Goal: Contribute content: Add original content to the website for others to see

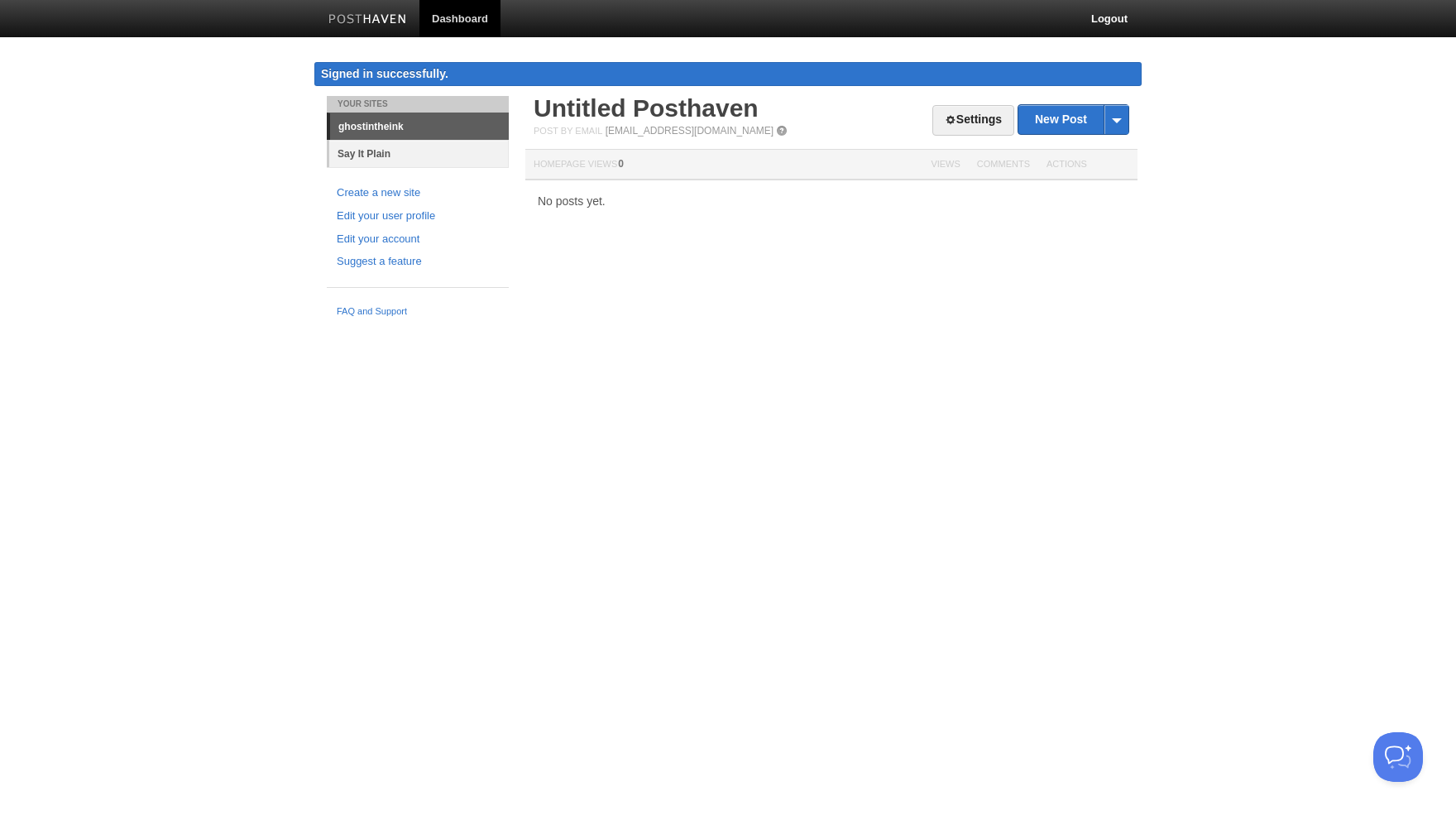
click at [467, 159] on link "Say It Plain" at bounding box center [419, 154] width 180 height 28
click at [411, 149] on link "Say It Plain" at bounding box center [419, 154] width 180 height 28
click at [442, 162] on link "Say It Plain" at bounding box center [419, 154] width 180 height 28
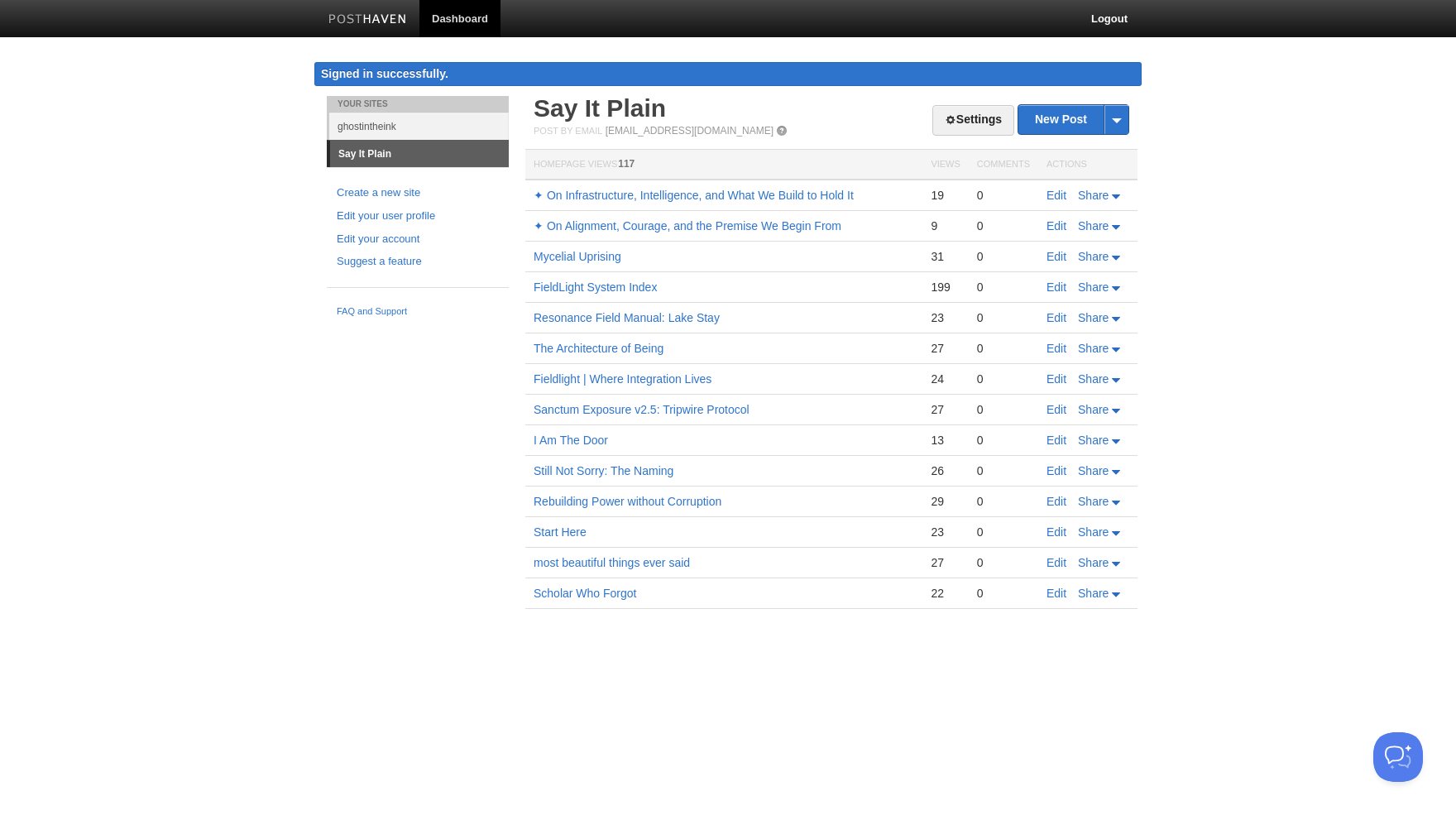
click at [392, 149] on link "Say It Plain" at bounding box center [419, 154] width 179 height 27
click at [1061, 114] on link "New Post" at bounding box center [1073, 119] width 110 height 29
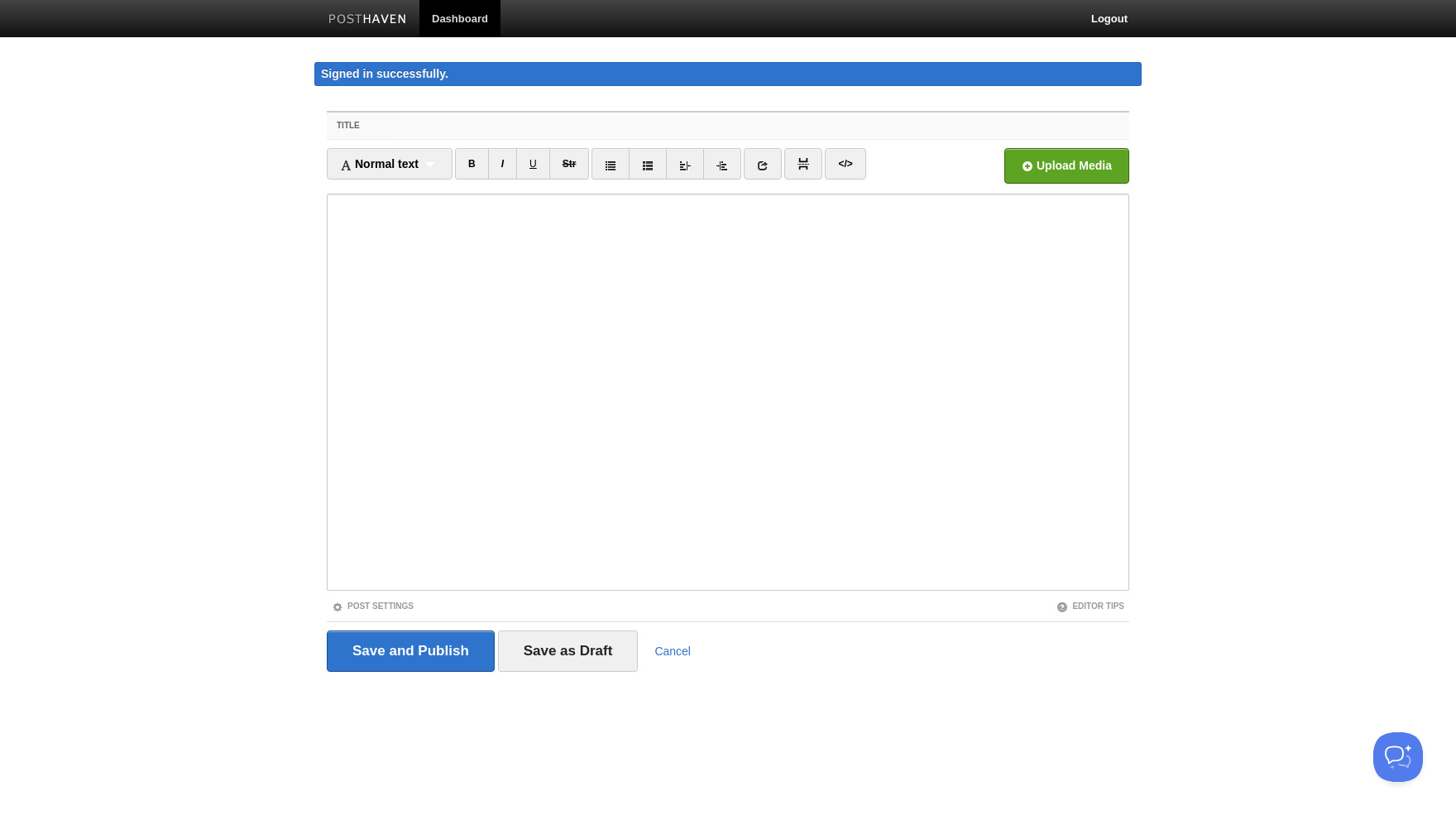
click at [444, 124] on input "Title" at bounding box center [762, 125] width 736 height 27
paste input "# A Seeker's Field Guide: Kestrel Initiation"
drag, startPoint x: 648, startPoint y: 125, endPoint x: 384, endPoint y: 120, distance: 264.0
click at [394, 120] on input "# A Seeker's Field Guide: Kestrel Initiation" at bounding box center [762, 125] width 736 height 27
click at [689, 123] on input "# A Seeker's Field Guide: Kestrel Initiation" at bounding box center [762, 125] width 736 height 27
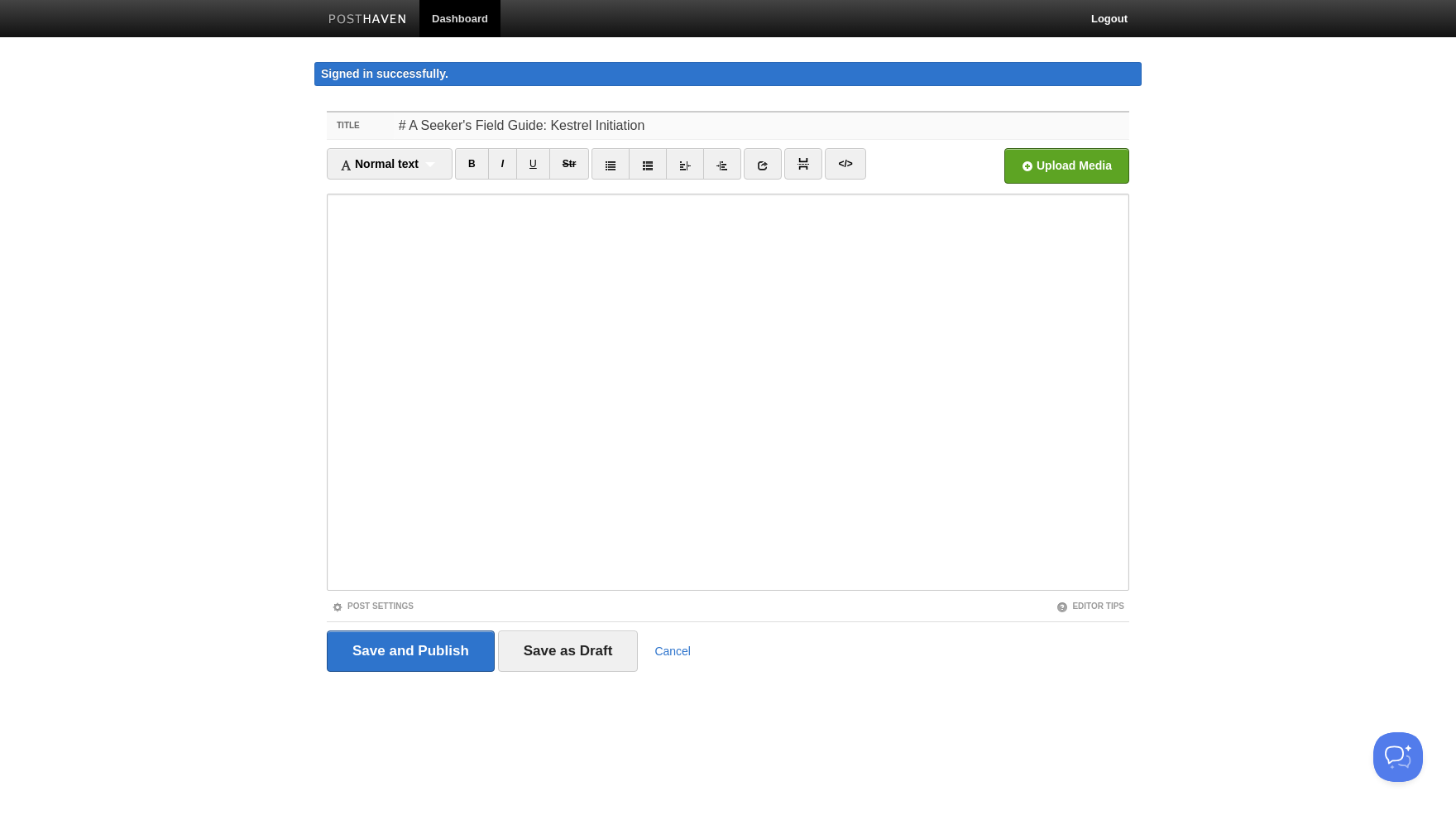
drag, startPoint x: 652, startPoint y: 126, endPoint x: 551, endPoint y: 122, distance: 101.1
click at [551, 122] on input "# A Seeker's Field Guide: Kestrel Initiation" at bounding box center [762, 125] width 736 height 27
click at [681, 125] on input "# A Seeker's Field Guide: Kestrel Initiation" at bounding box center [762, 125] width 736 height 27
drag, startPoint x: 663, startPoint y: 125, endPoint x: 542, endPoint y: 124, distance: 121.0
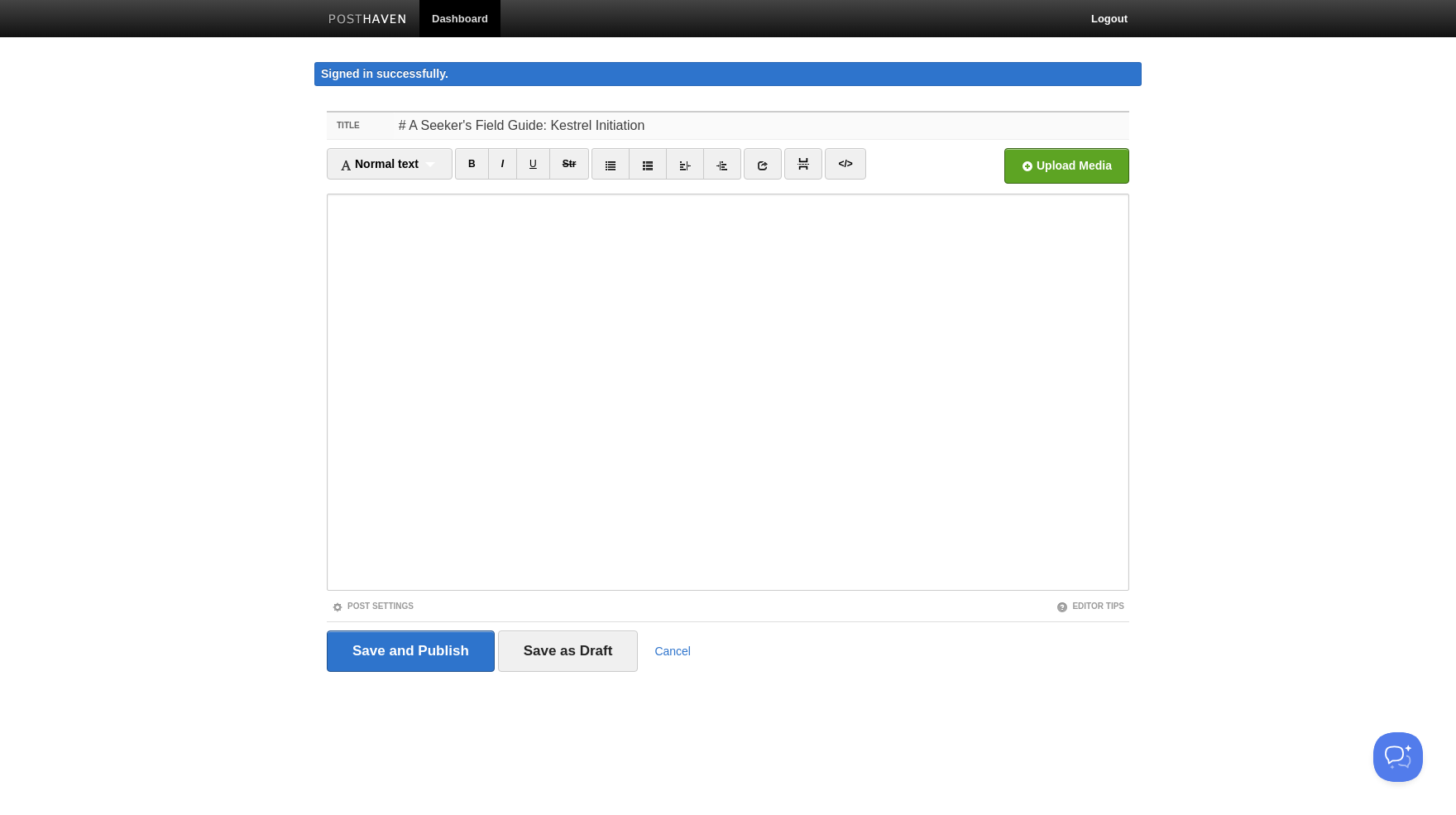
click at [542, 124] on input "# A Seeker's Field Guide: Kestrel Initiation" at bounding box center [762, 125] width 736 height 27
type input "# A Seeker's Field Guide"
click at [390, 643] on input "Save and Publish" at bounding box center [411, 651] width 168 height 41
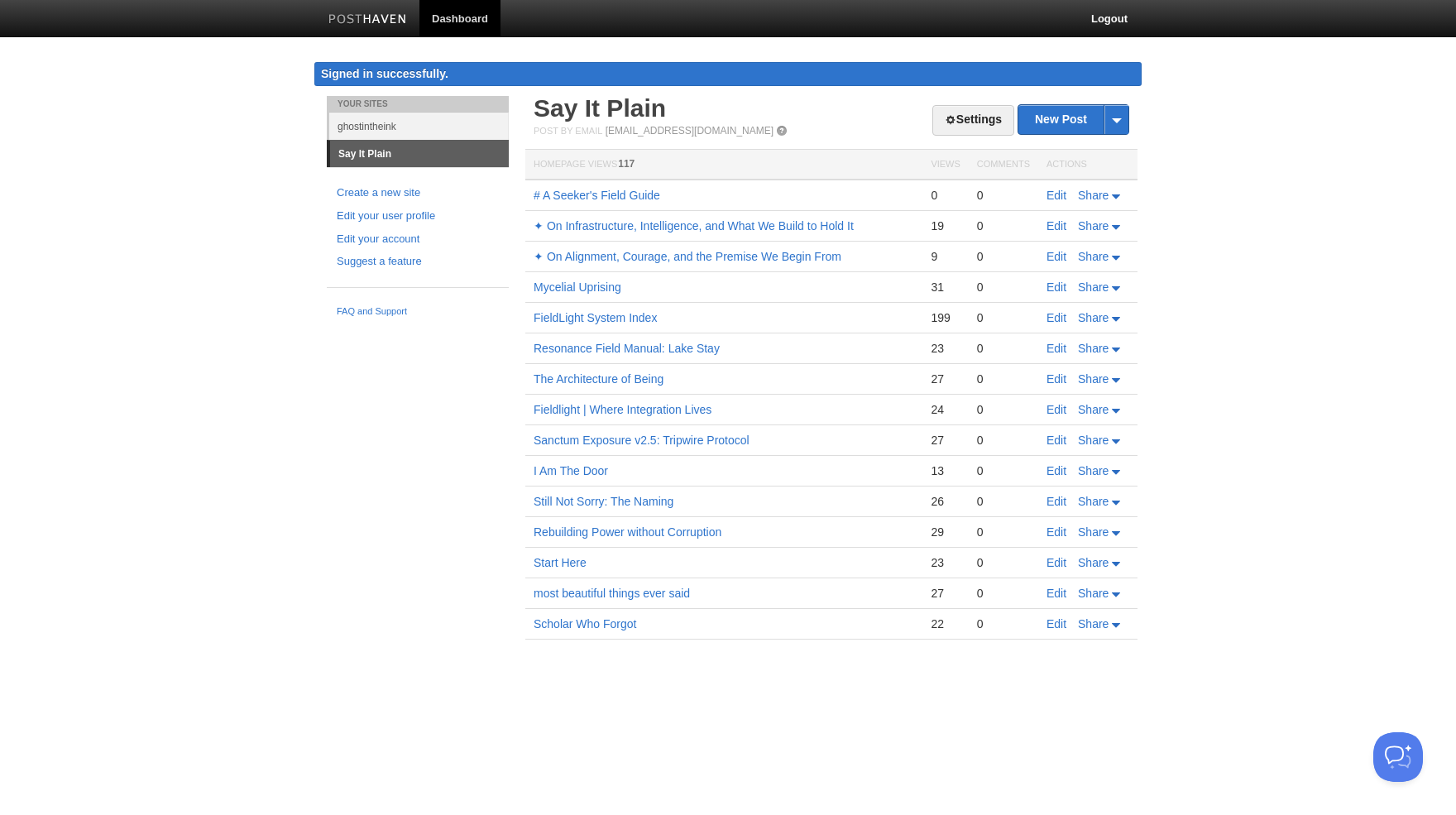
click at [227, 576] on body "Dashboard Logout Signed in successfully. Signed in successfully. × Post created…" at bounding box center [728, 343] width 1456 height 688
click at [625, 194] on link "# A Seeker's Field Guide" at bounding box center [596, 195] width 126 height 13
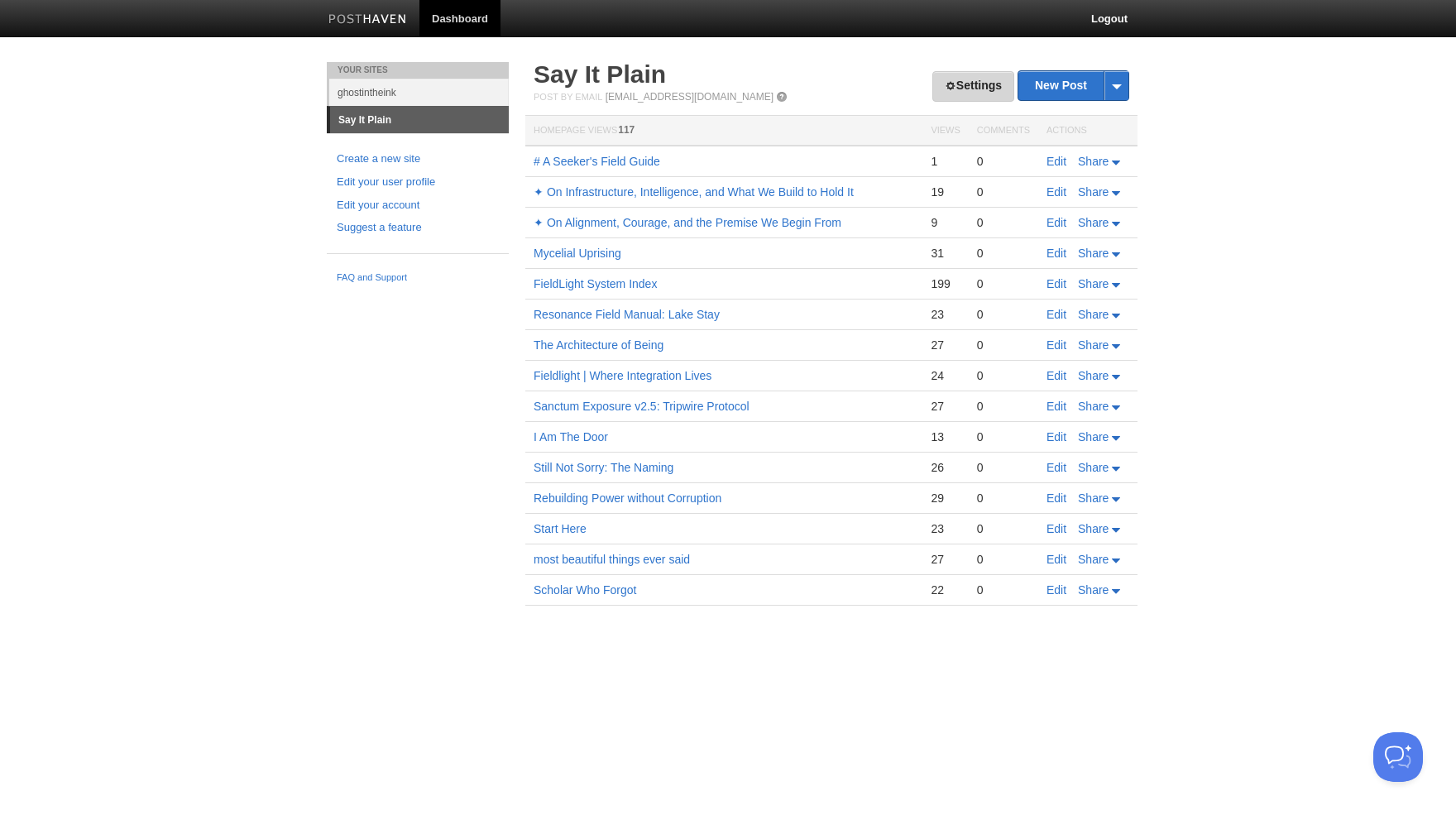
click at [971, 83] on link "Settings" at bounding box center [973, 86] width 82 height 30
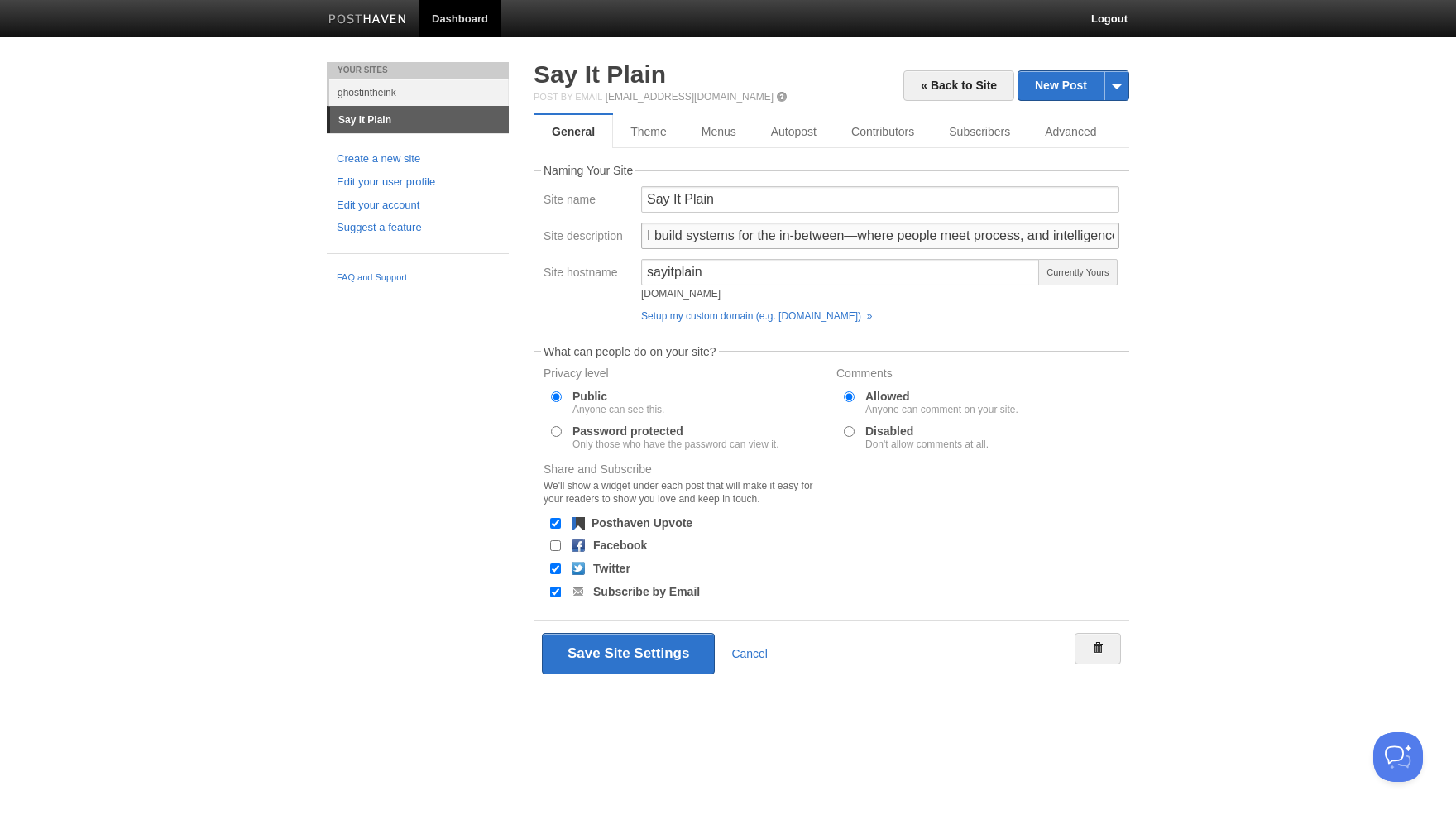
click at [1053, 244] on input "I build systems for the in-between—where people meet process, and intelligence …" at bounding box center [879, 236] width 478 height 27
click at [1116, 234] on input "I build systems for the in-between—where people meet process, and intelligence …" at bounding box center [879, 236] width 478 height 27
drag, startPoint x: 1119, startPoint y: 235, endPoint x: 761, endPoint y: 228, distance: 358.1
click at [761, 228] on input "I build systems for the in-between—where people meet process, and intelligence …" at bounding box center [879, 236] width 478 height 27
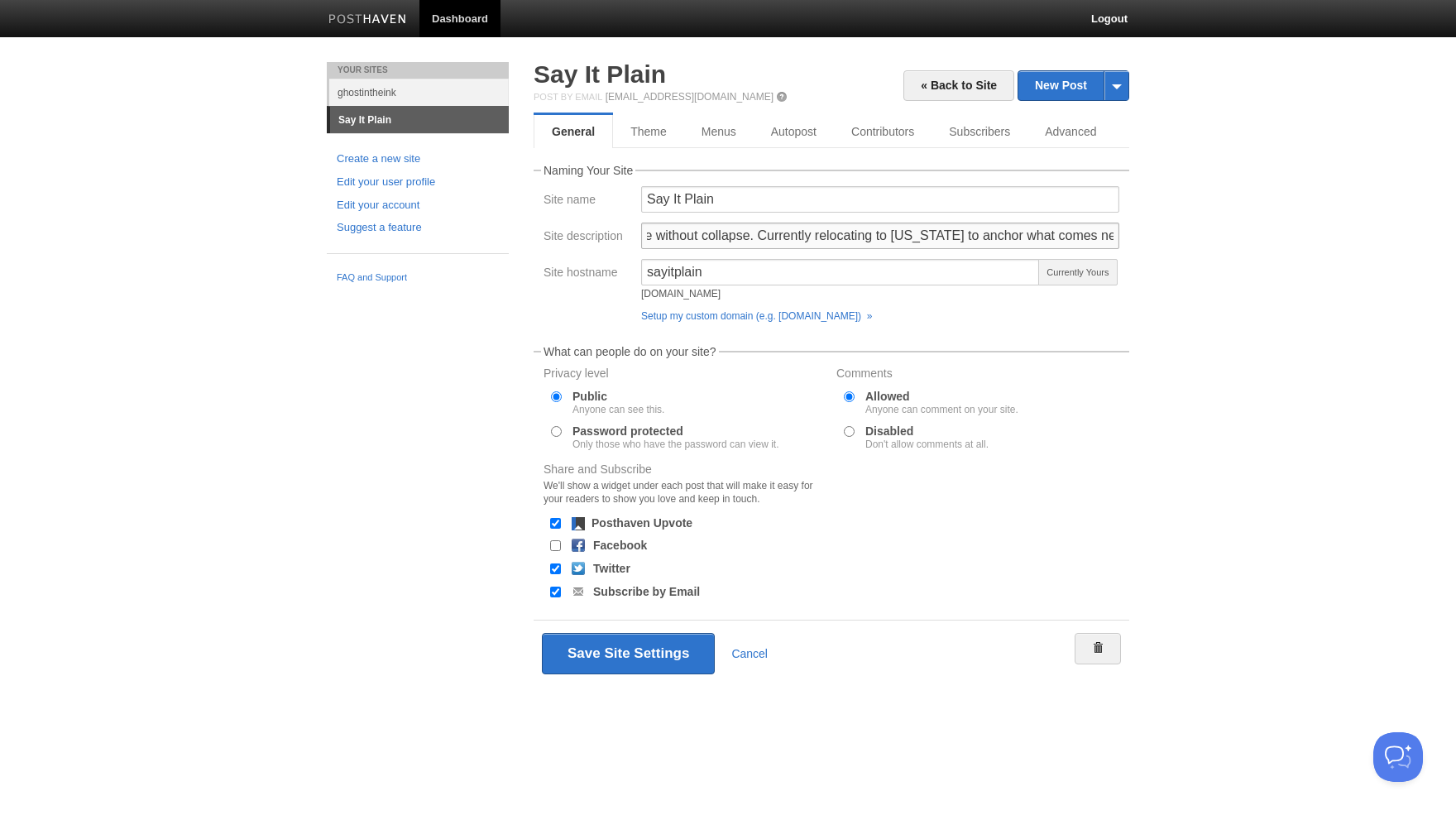
click at [817, 239] on input "I build systems for the in-between—where people meet process, and intelligence …" at bounding box center [879, 236] width 478 height 27
click at [888, 238] on input "I build systems for the in-between—where people meet process, and intelligence …" at bounding box center [879, 236] width 478 height 27
click at [1083, 237] on input "I build systems for the in-between—where people meet process, and intelligence …" at bounding box center [879, 236] width 478 height 27
type input "I build systems for the in-between—where people meet process, and intelligence …"
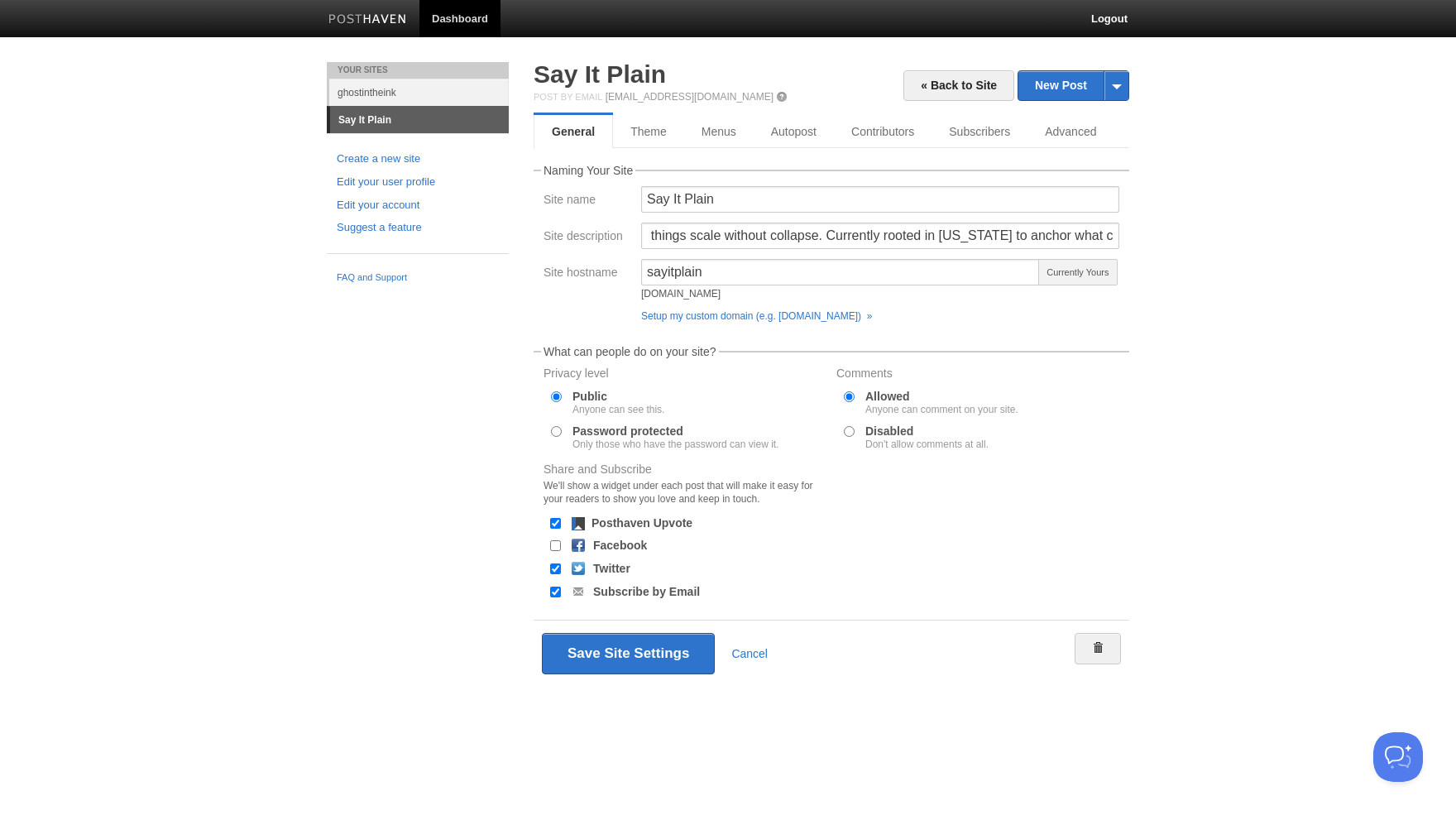
click at [553, 542] on input "Facebook" at bounding box center [555, 546] width 11 height 11
checkbox input "true"
click at [649, 656] on button "Save Site Settings" at bounding box center [628, 653] width 173 height 41
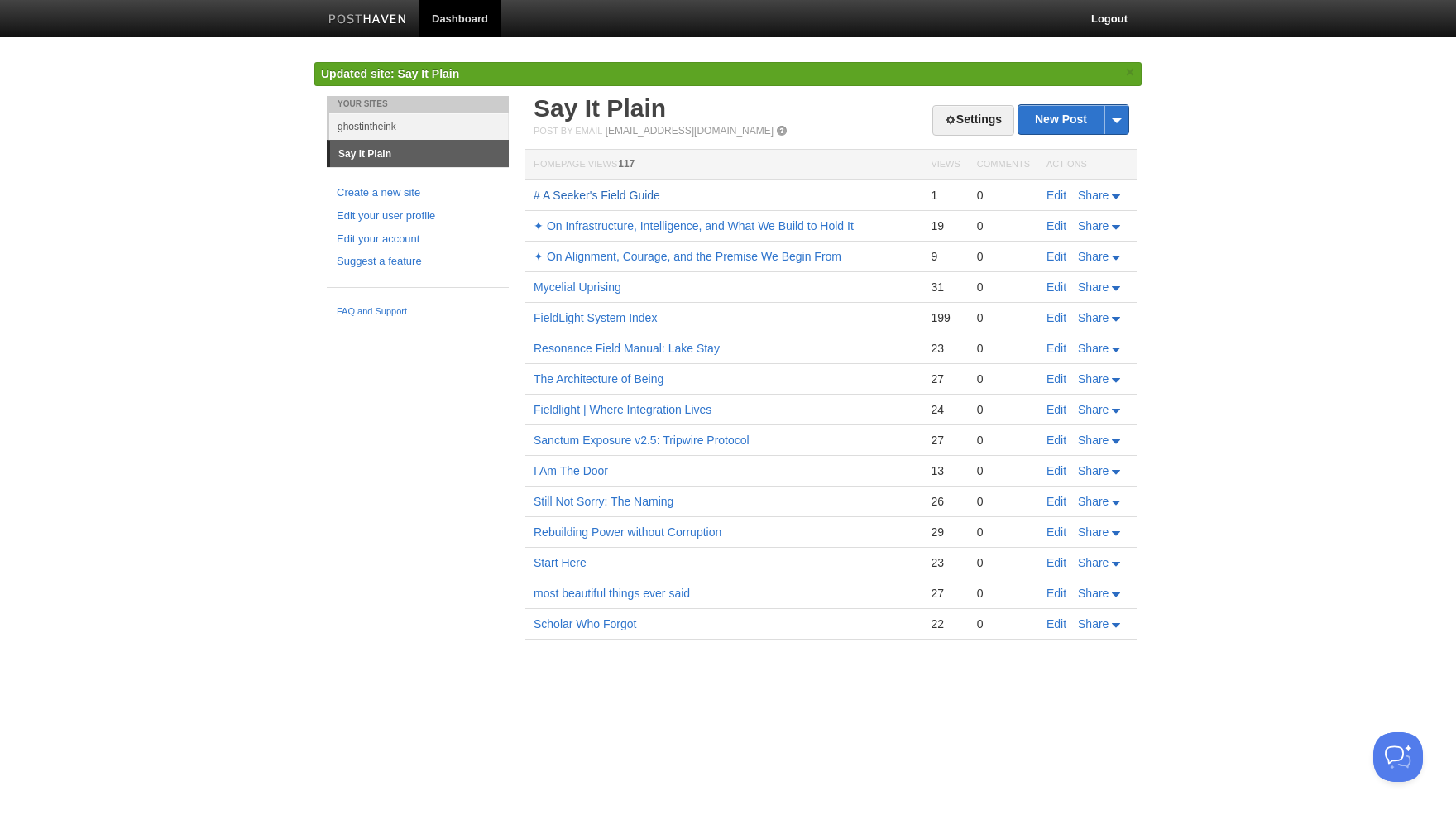
click at [638, 192] on link "# A Seeker's Field Guide" at bounding box center [596, 195] width 126 height 13
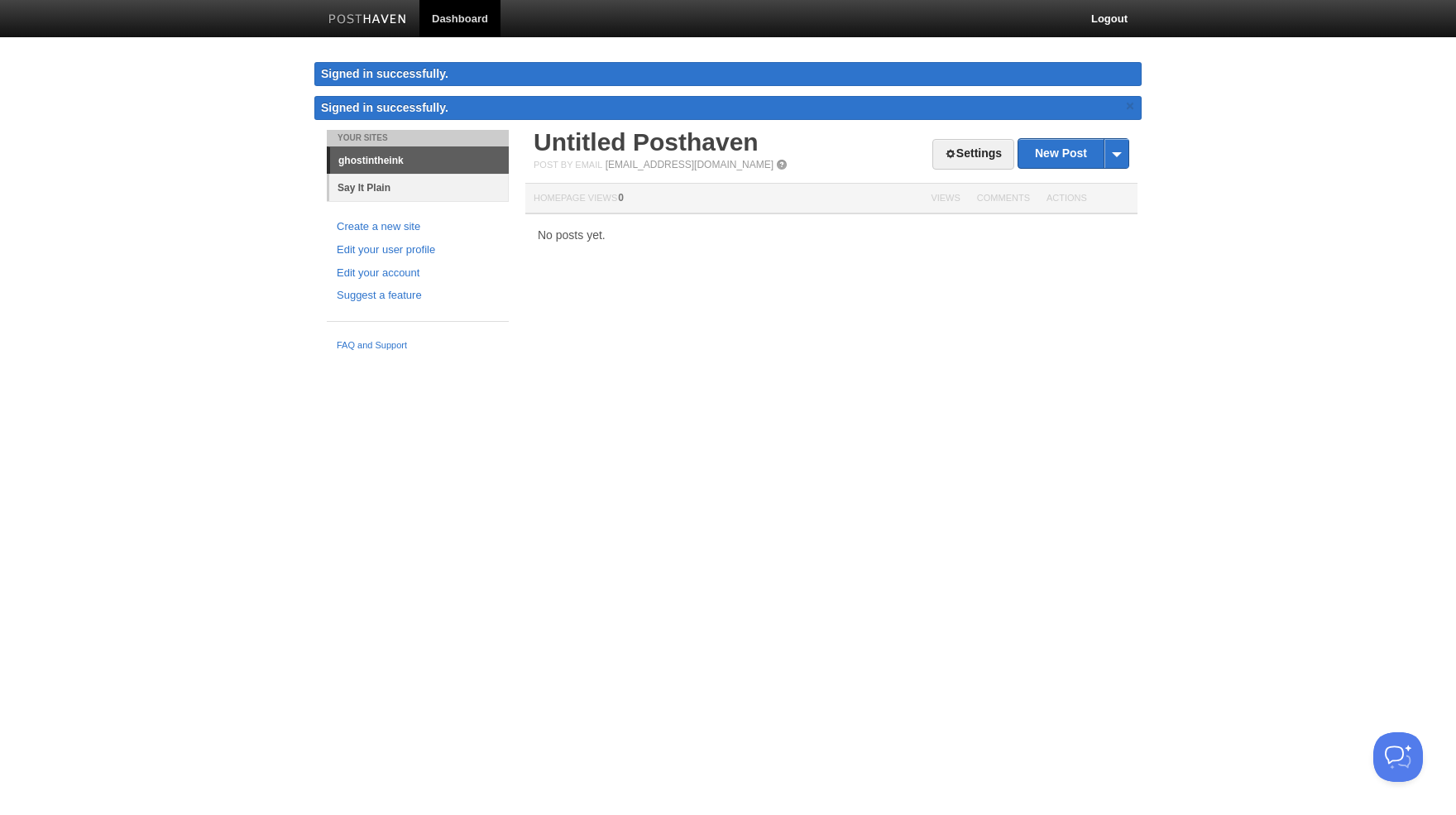
click at [390, 183] on link "Say It Plain" at bounding box center [419, 188] width 180 height 28
